Goal: Check status: Check status

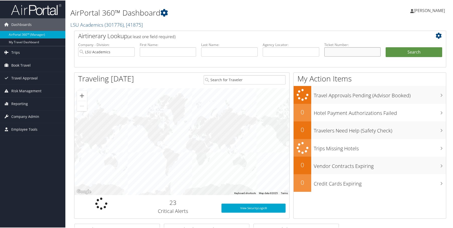
click at [334, 49] on input "text" at bounding box center [352, 51] width 57 height 9
paste input "0167310451455"
type input "0167310451455"
click at [415, 50] on button "Search" at bounding box center [413, 52] width 57 height 10
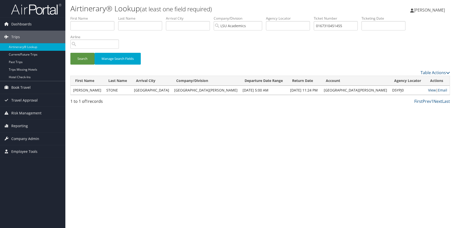
click at [428, 90] on link "View" at bounding box center [432, 90] width 8 height 5
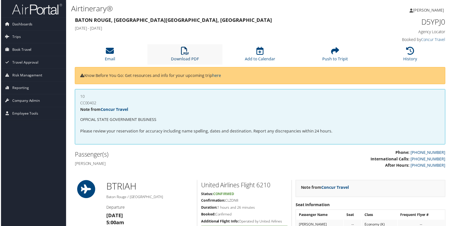
click at [185, 50] on icon at bounding box center [185, 51] width 8 height 8
